Goal: Transaction & Acquisition: Purchase product/service

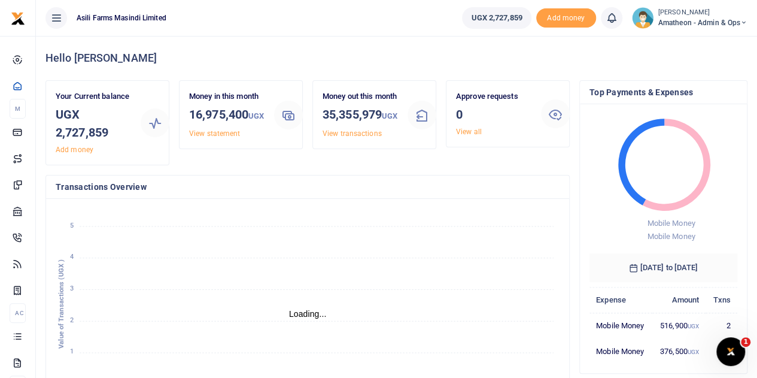
scroll to position [10, 10]
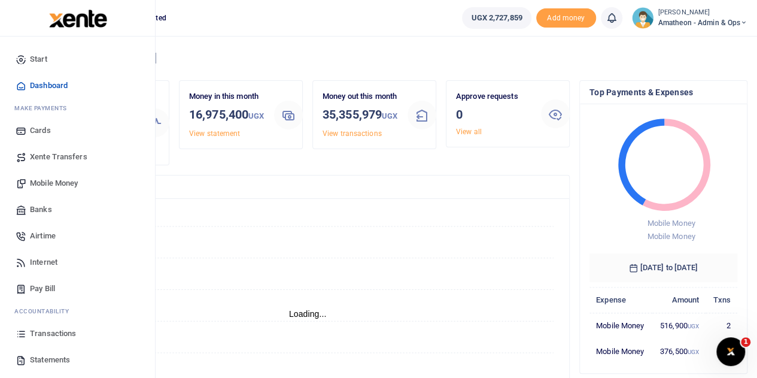
click at [49, 182] on span "Mobile Money" at bounding box center [54, 183] width 48 height 12
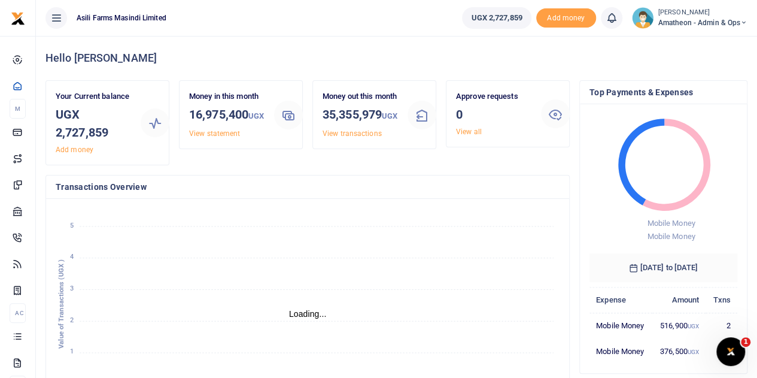
scroll to position [10, 10]
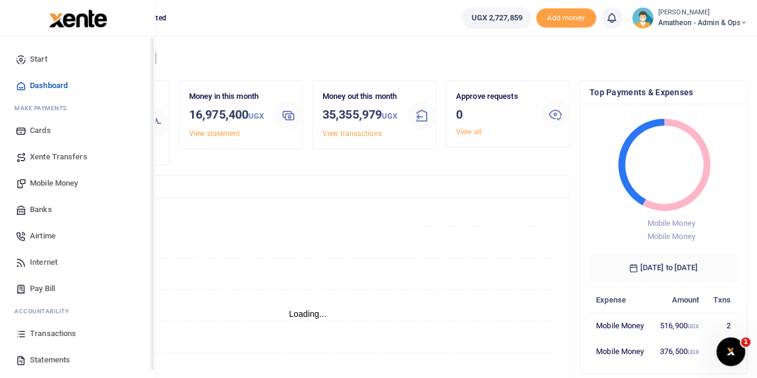
click at [41, 179] on span "Mobile Money" at bounding box center [54, 183] width 48 height 12
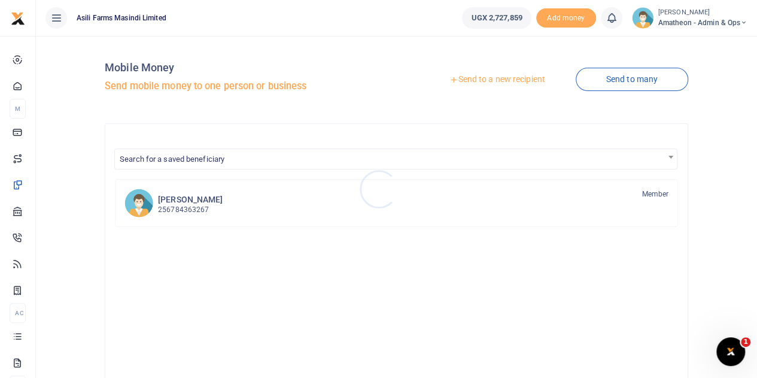
click at [495, 80] on div at bounding box center [378, 189] width 757 height 378
click at [497, 80] on link "Send to a new recipient" at bounding box center [497, 80] width 156 height 22
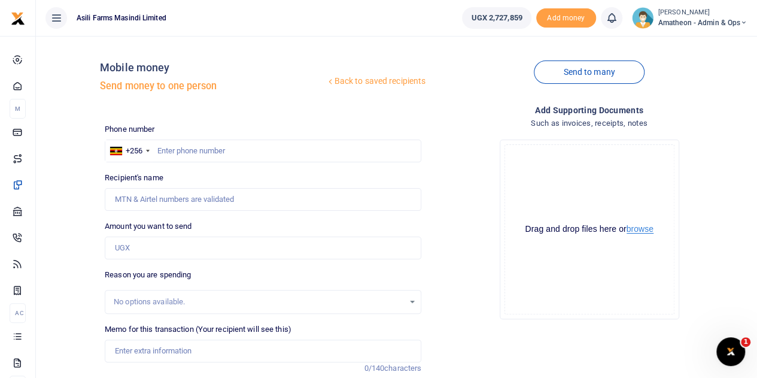
click at [641, 227] on button "browse" at bounding box center [639, 228] width 27 height 9
click at [648, 229] on button "browse" at bounding box center [639, 228] width 27 height 9
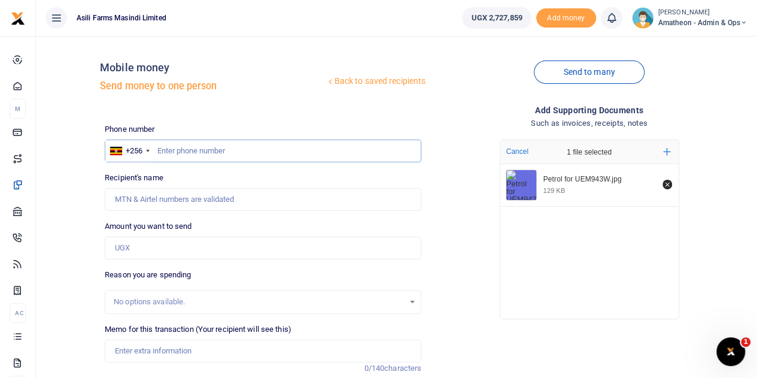
click at [189, 153] on input "text" at bounding box center [263, 150] width 316 height 23
type input "779679369"
type input "[PERSON_NAME]"
type input "779679369"
click at [142, 251] on input "Amount you want to send" at bounding box center [263, 247] width 316 height 23
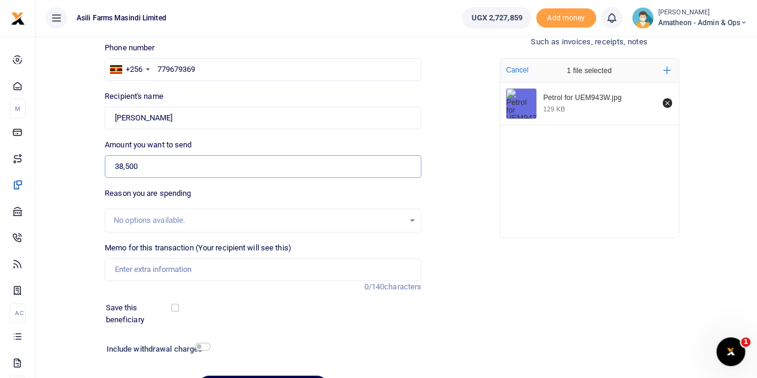
scroll to position [120, 0]
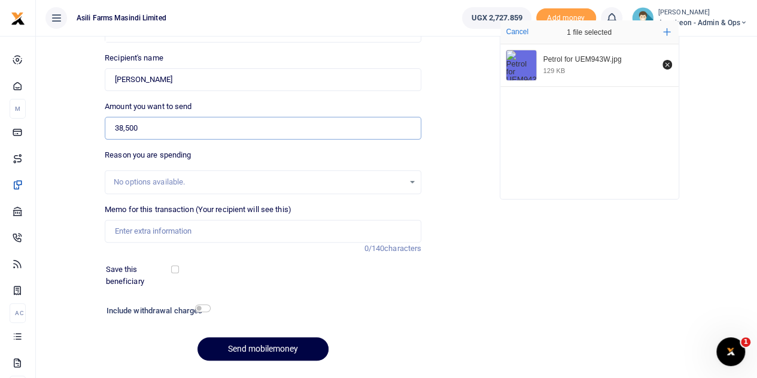
type input "38,500"
click at [165, 232] on input "Memo for this transaction (Your recipient will see this)" at bounding box center [263, 231] width 316 height 23
type input "Petrol 7Ltrs for security officer daily supervision of [GEOGRAPHIC_DATA] fields"
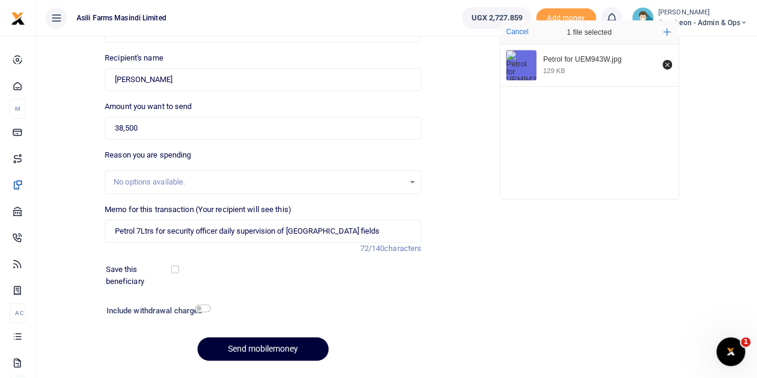
click at [267, 348] on button "Send mobilemoney" at bounding box center [262, 348] width 131 height 23
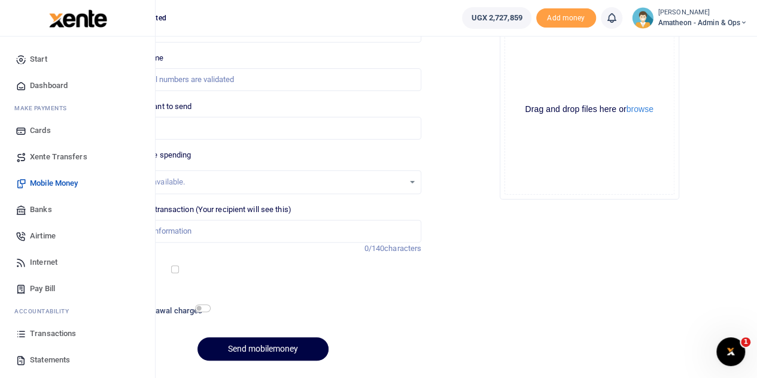
click at [45, 330] on span "Transactions" at bounding box center [53, 333] width 46 height 12
